Goal: Find specific page/section

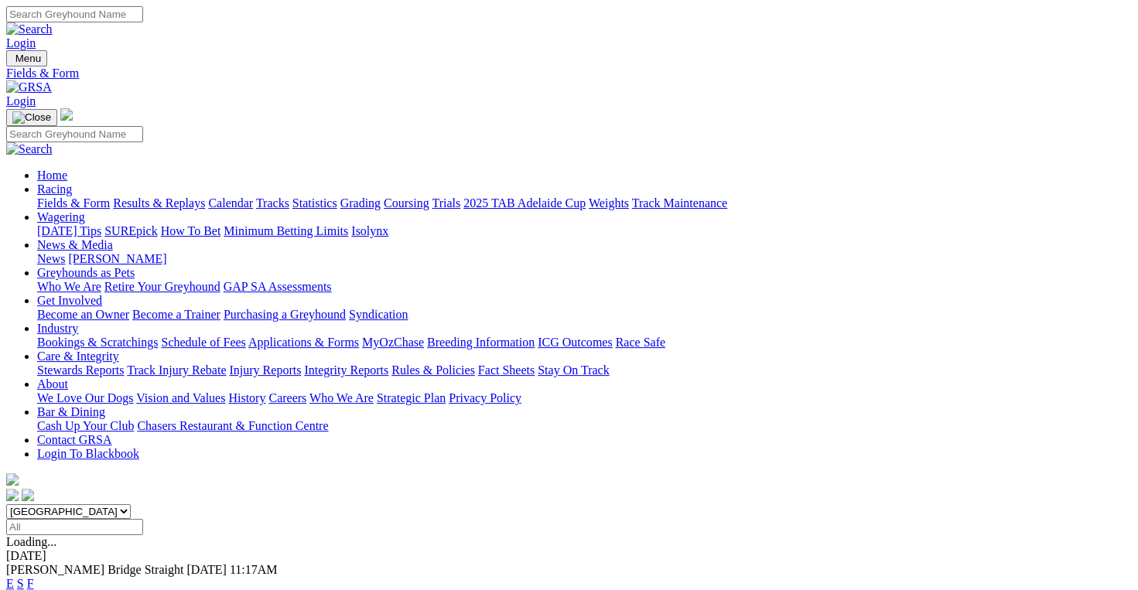
click at [196, 197] on link "Results & Replays" at bounding box center [159, 203] width 92 height 13
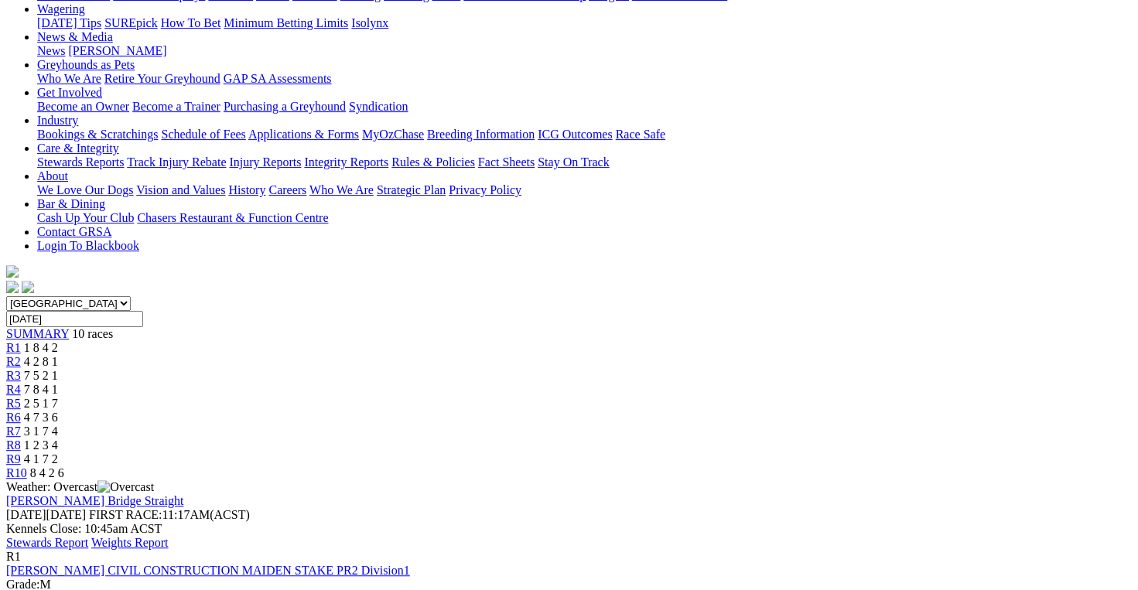
scroll to position [232, 0]
